Goal: Task Accomplishment & Management: Manage account settings

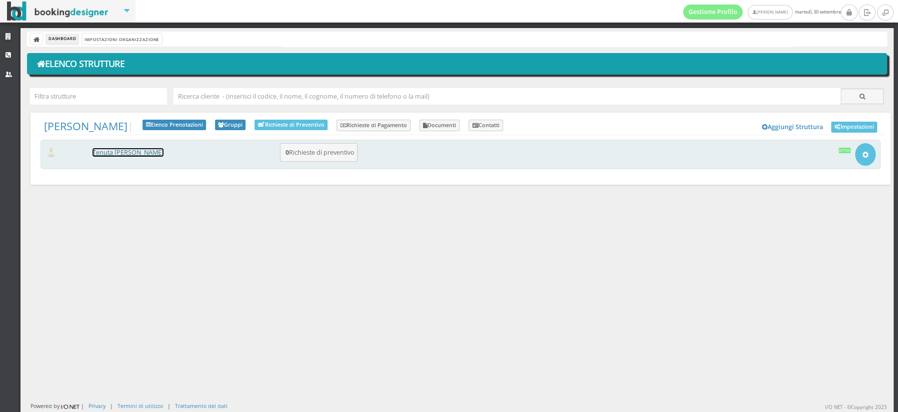
click at [127, 151] on link "Tenuta [PERSON_NAME]" at bounding box center [128, 152] width 71 height 9
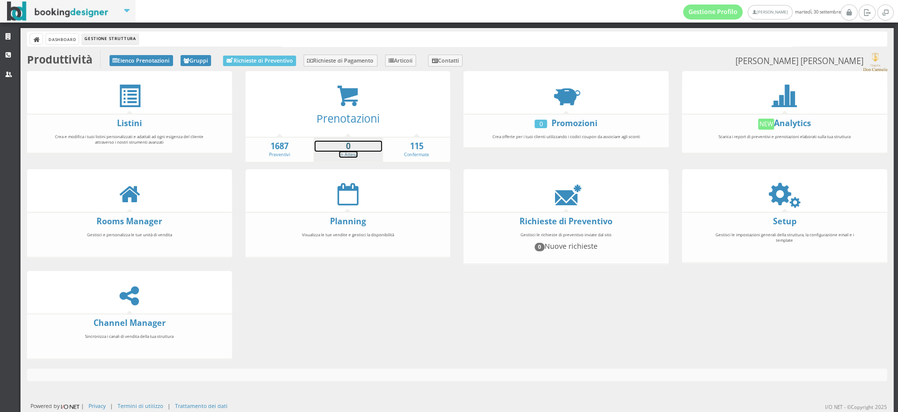
click at [339, 146] on strong "0" at bounding box center [349, 147] width 68 height 12
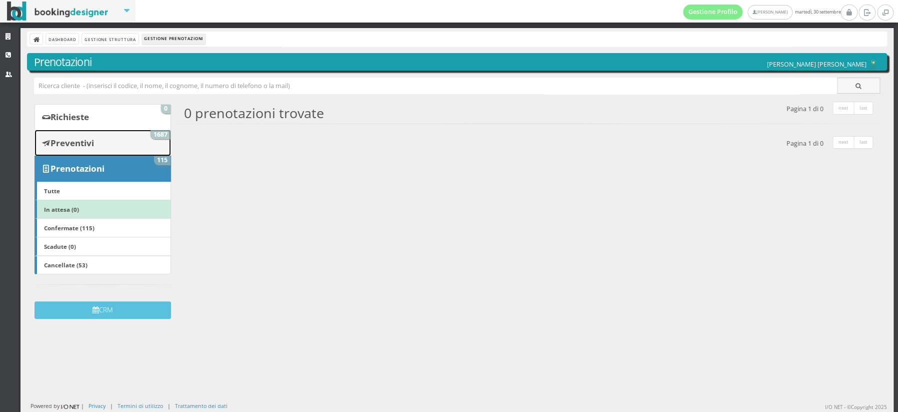
click at [87, 142] on b "Preventivi" at bounding box center [73, 143] width 44 height 12
